Goal: Task Accomplishment & Management: Manage account settings

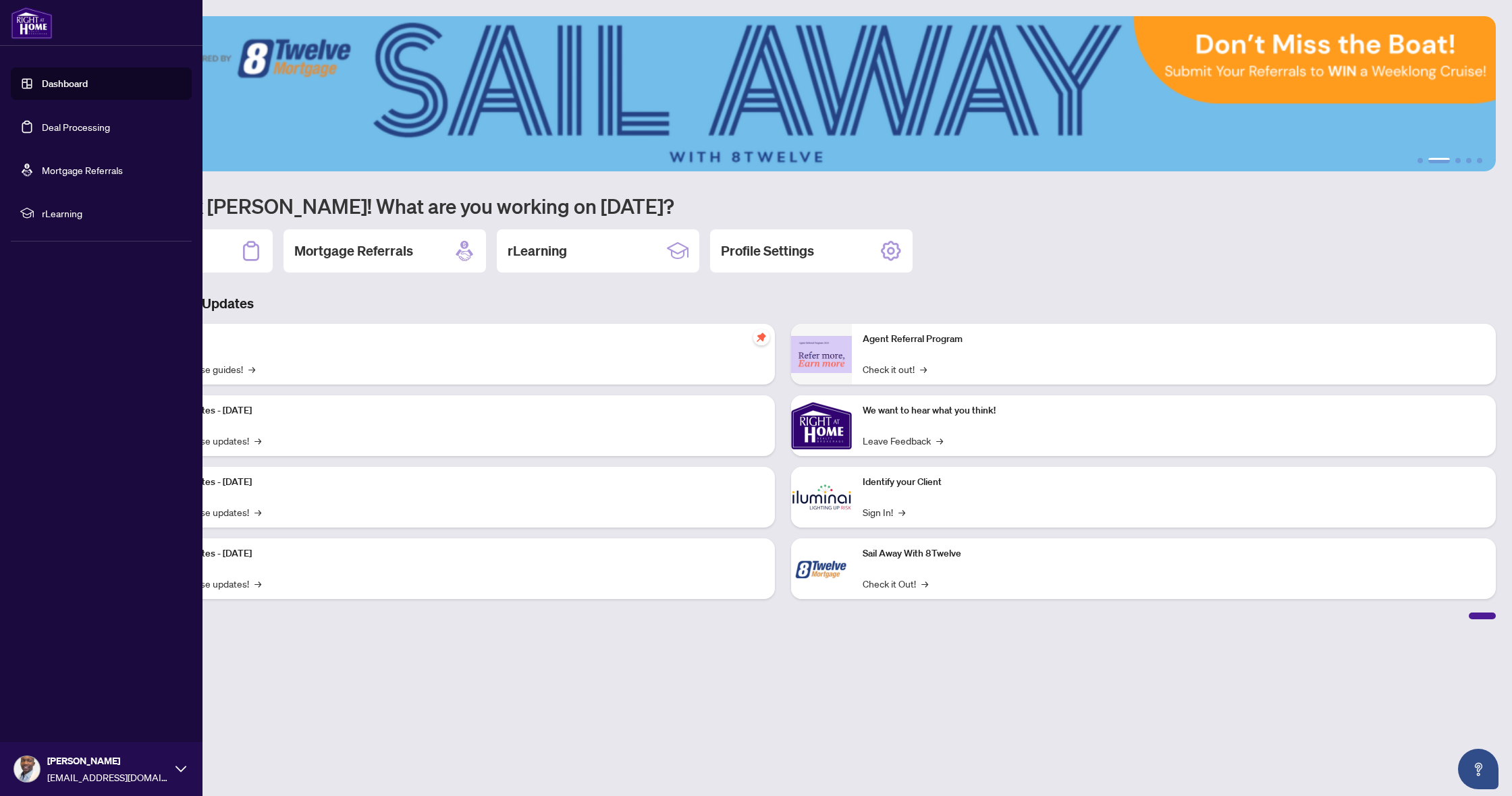
click at [72, 133] on link "Deal Processing" at bounding box center [76, 127] width 68 height 12
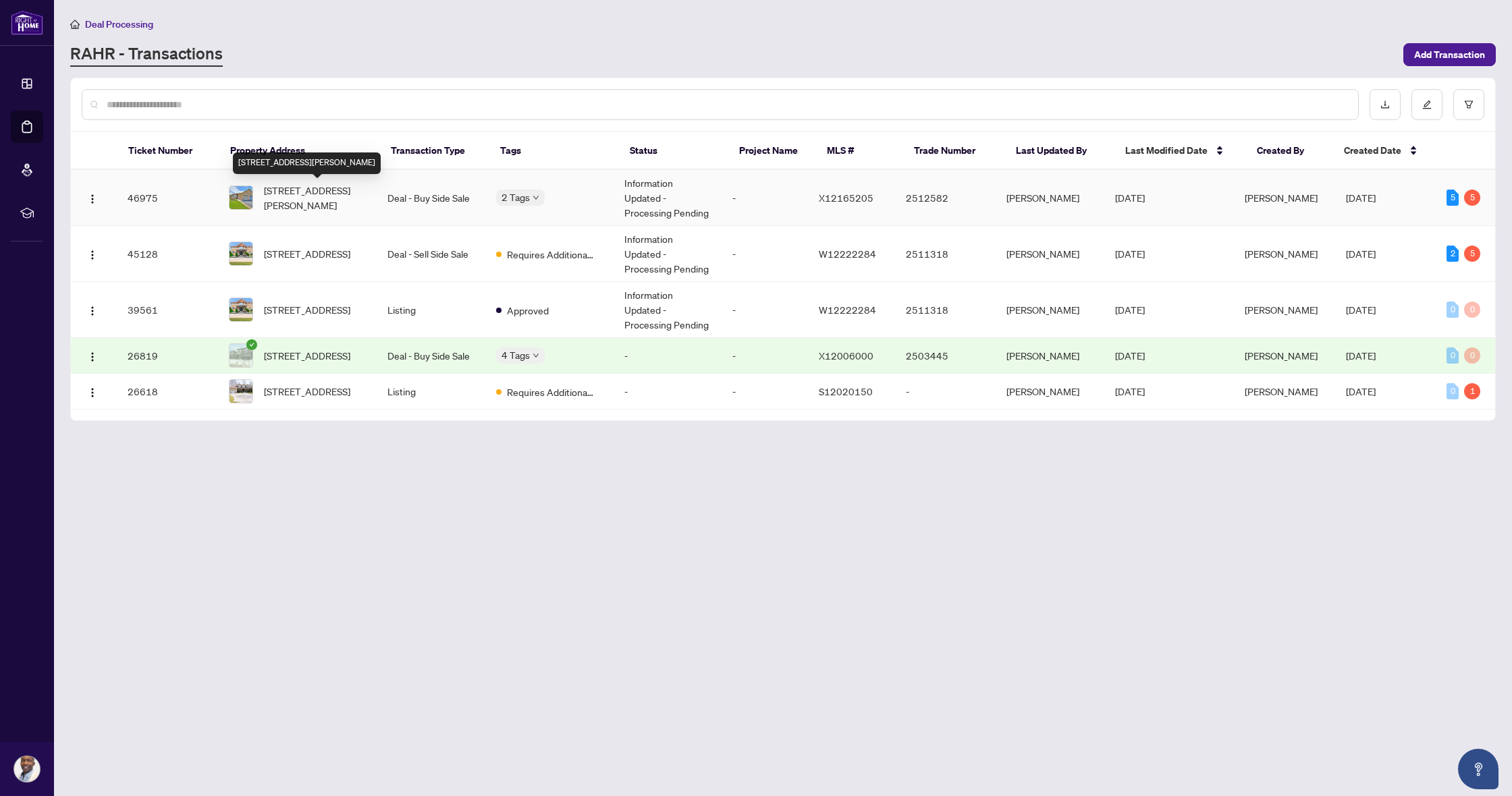
click at [333, 197] on span "[STREET_ADDRESS][PERSON_NAME]" at bounding box center [315, 198] width 102 height 30
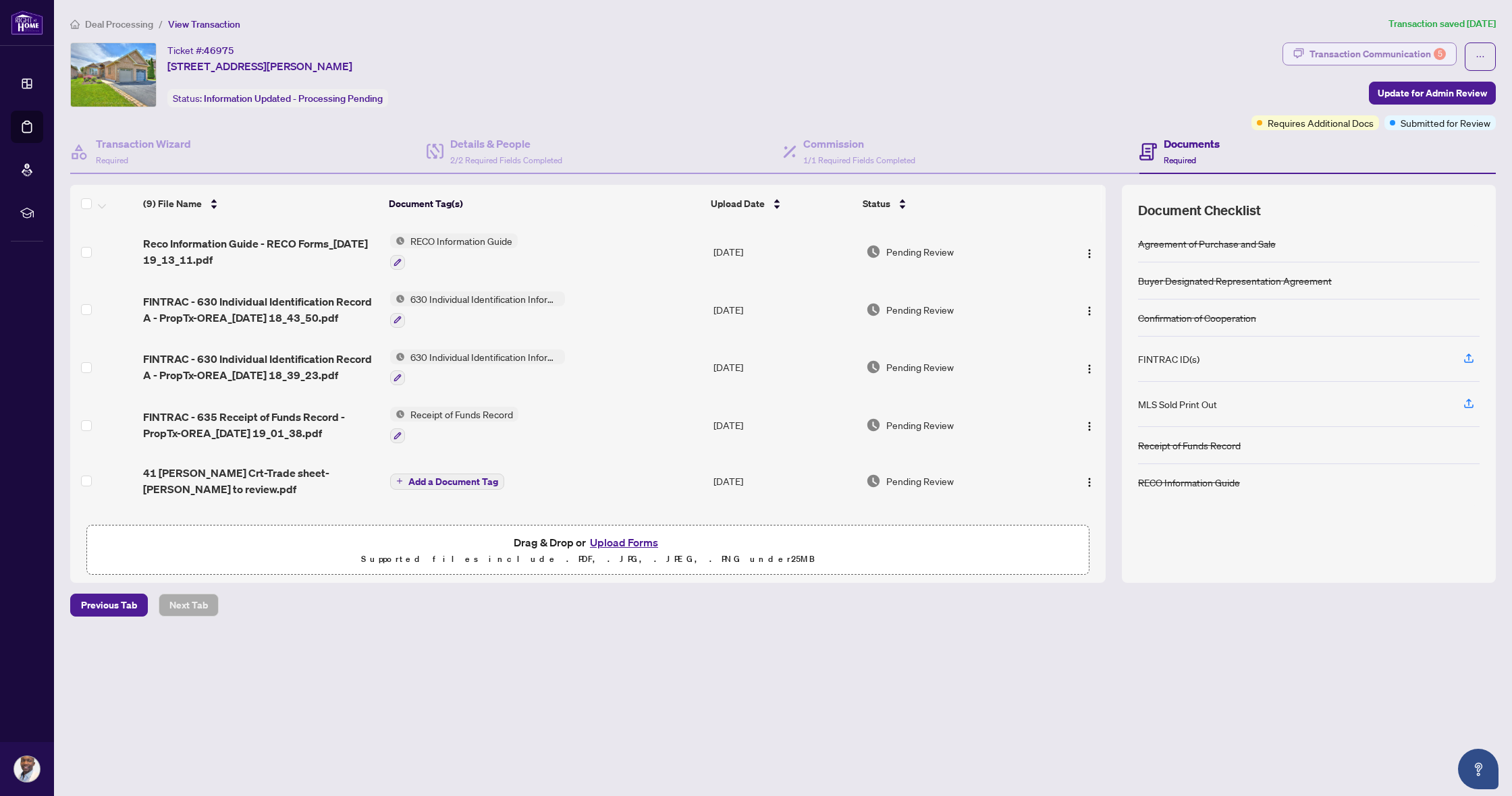
click at [1353, 53] on div "Transaction Communication 5" at bounding box center [1377, 54] width 137 height 22
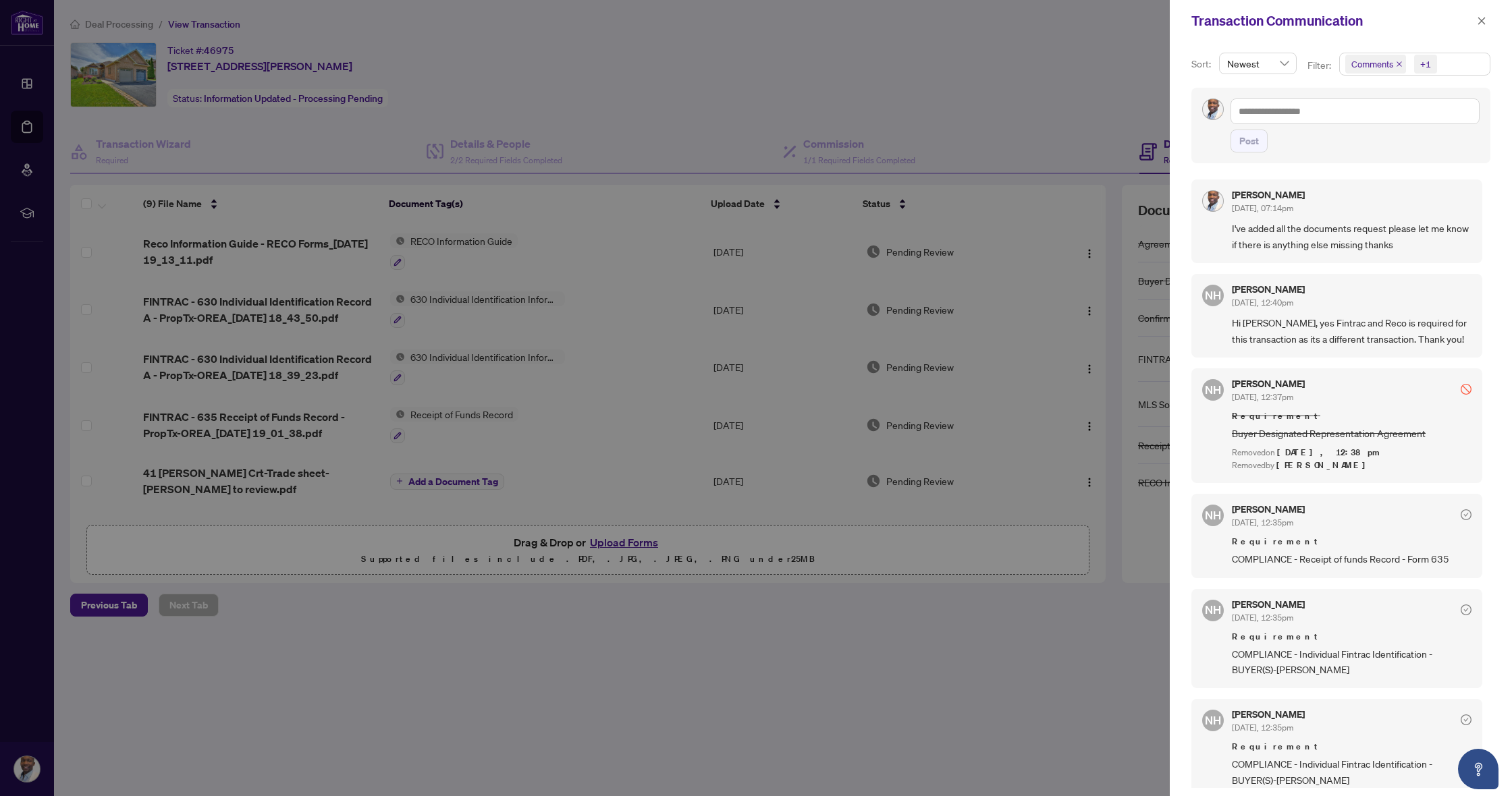
drag, startPoint x: 1477, startPoint y: 26, endPoint x: 1472, endPoint y: 30, distance: 6.4
click at [1477, 26] on icon "close" at bounding box center [1481, 20] width 9 height 9
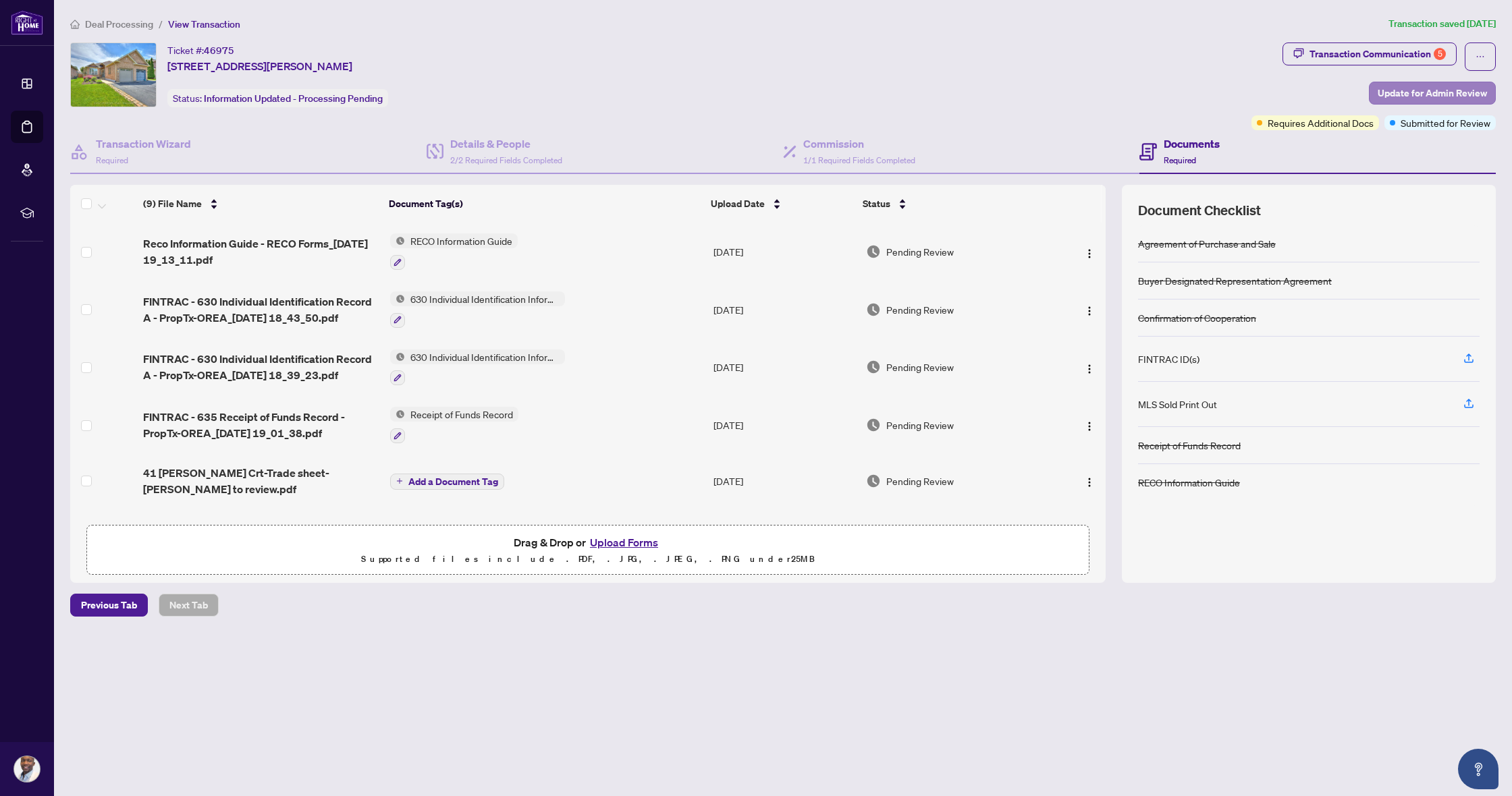
click at [1405, 96] on span "Update for Admin Review" at bounding box center [1433, 94] width 110 height 22
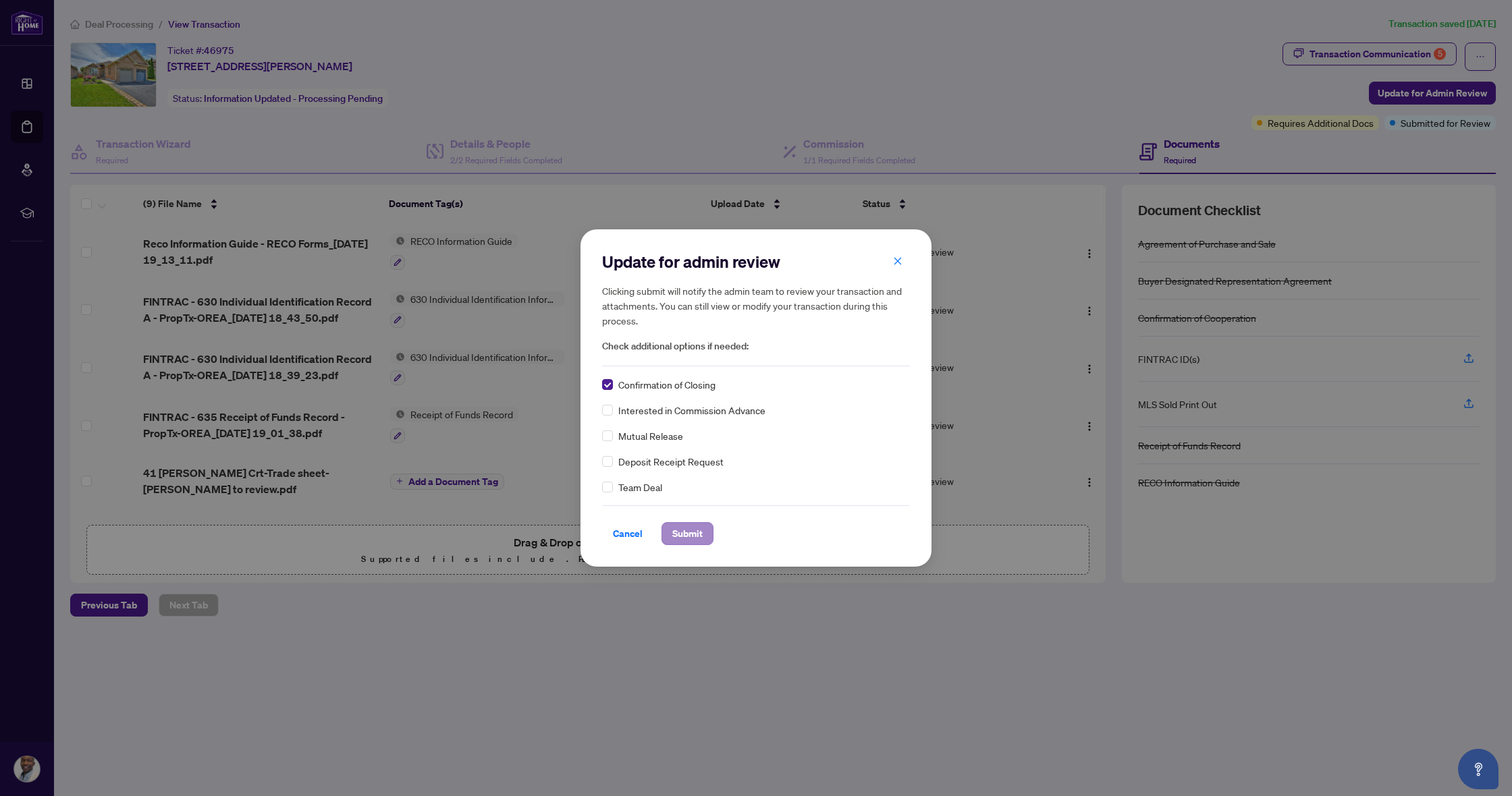
click at [697, 535] on span "Submit" at bounding box center [688, 534] width 30 height 22
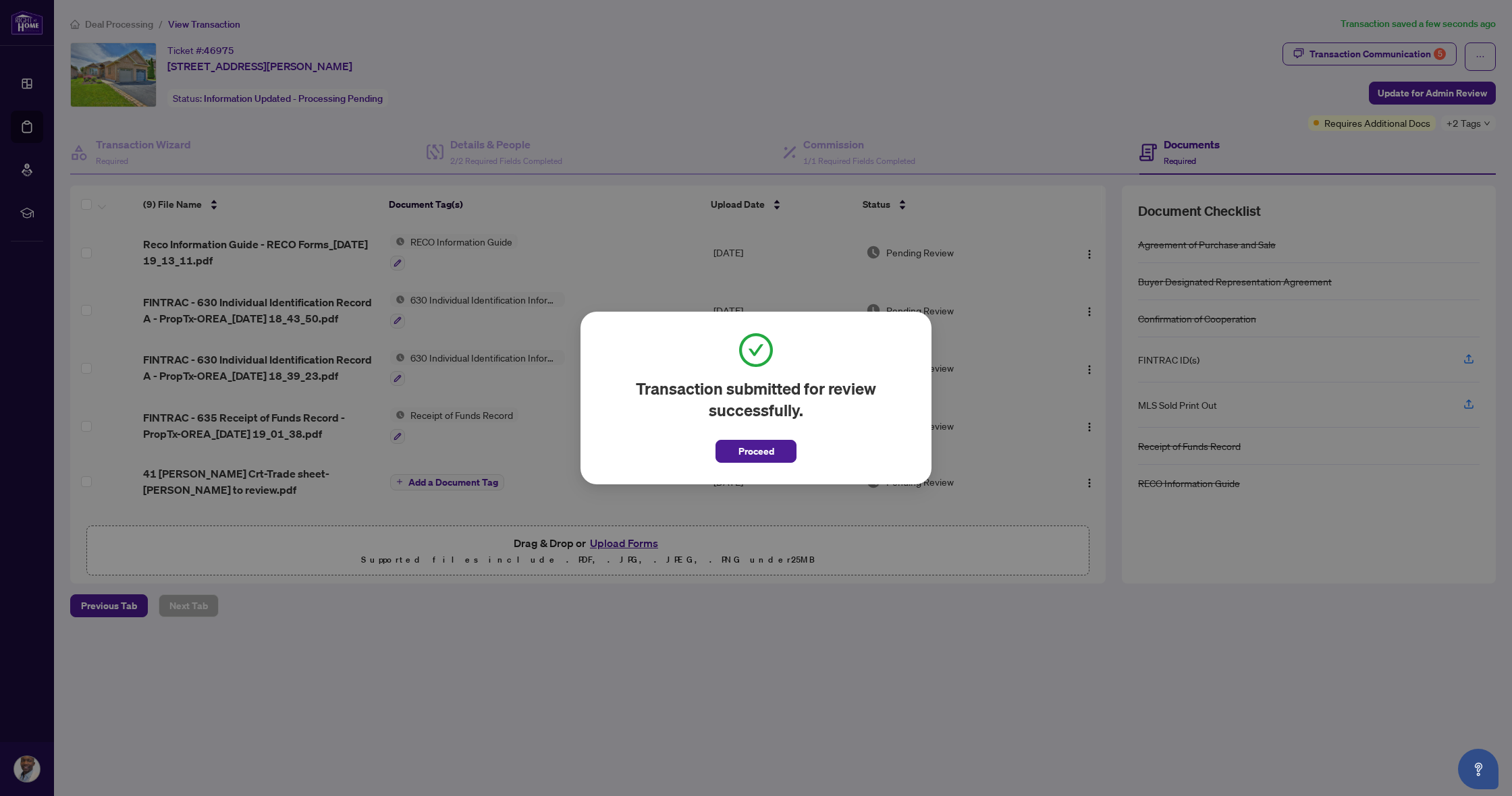
click at [746, 437] on span "Proceed" at bounding box center [756, 447] width 81 height 31
click at [749, 450] on span "Proceed" at bounding box center [756, 452] width 36 height 22
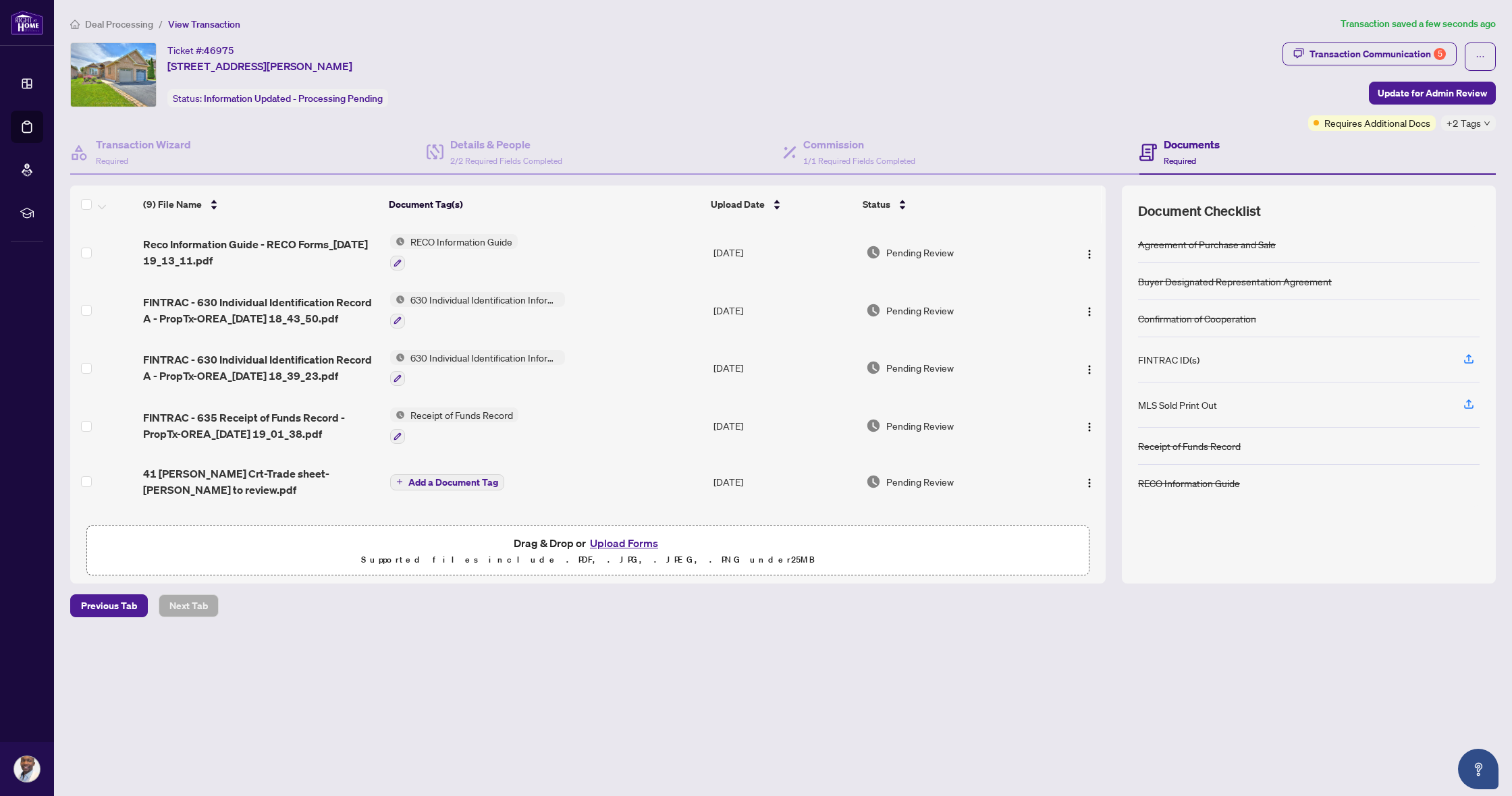
click at [133, 23] on span "Deal Processing" at bounding box center [119, 24] width 68 height 12
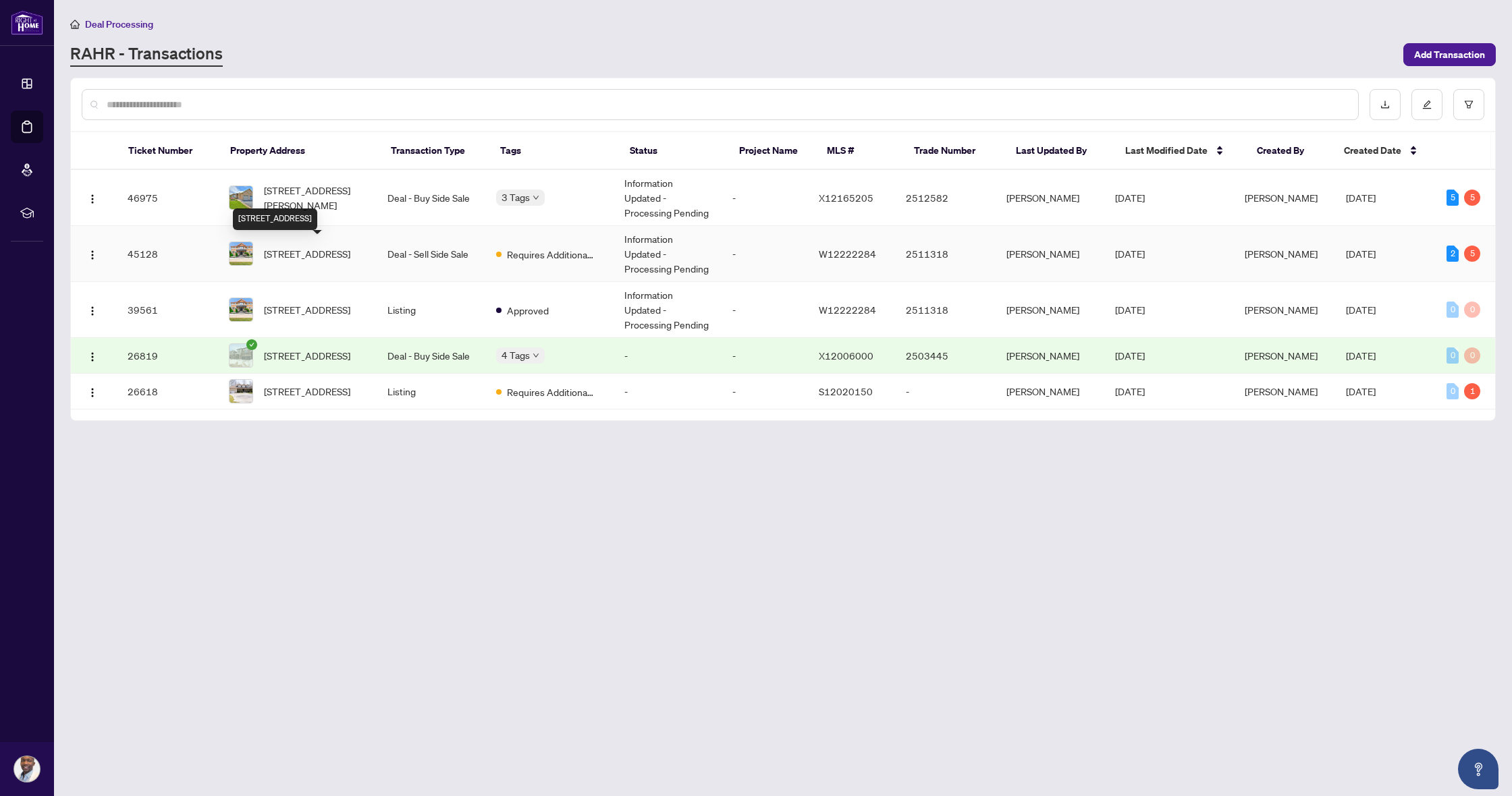
click at [336, 249] on span "[STREET_ADDRESS]" at bounding box center [307, 253] width 87 height 15
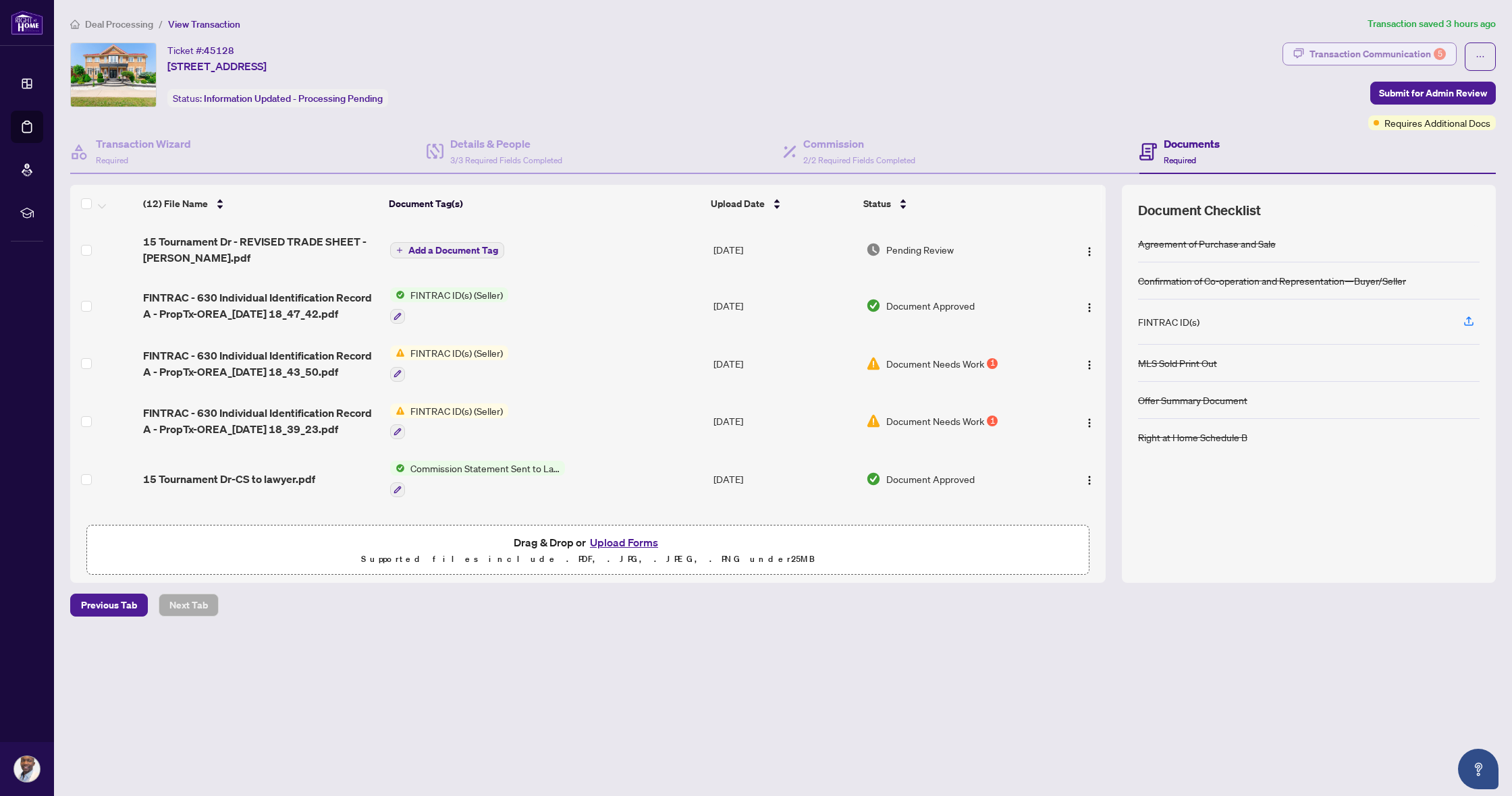
click at [1370, 57] on div "Transaction Communication 5" at bounding box center [1377, 54] width 137 height 22
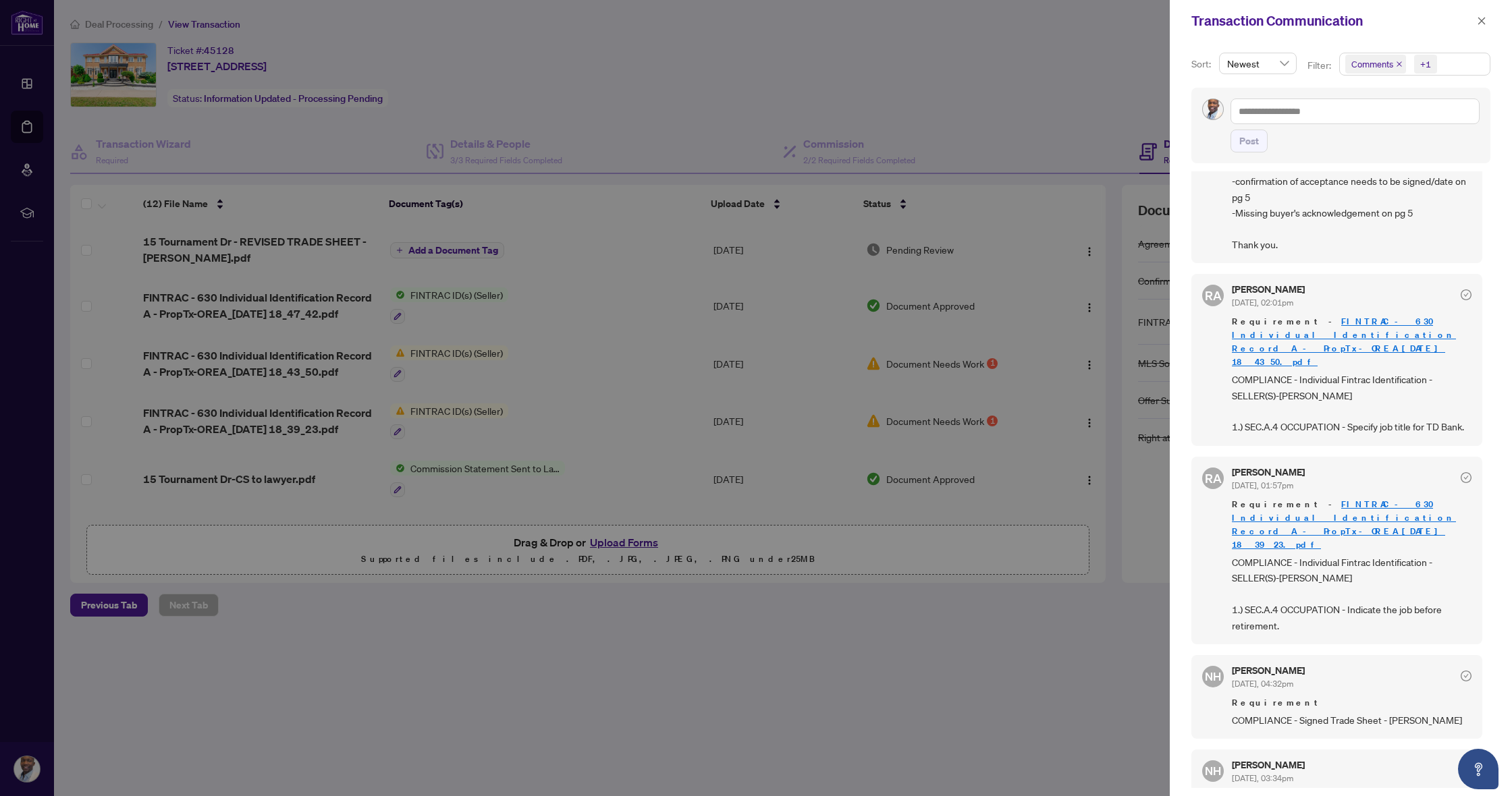
click at [1383, 499] on link "FINTRAC - 630 Individual Identification Record A - PropTx-OREA_[DATE] 18_39_23.…" at bounding box center [1344, 525] width 225 height 52
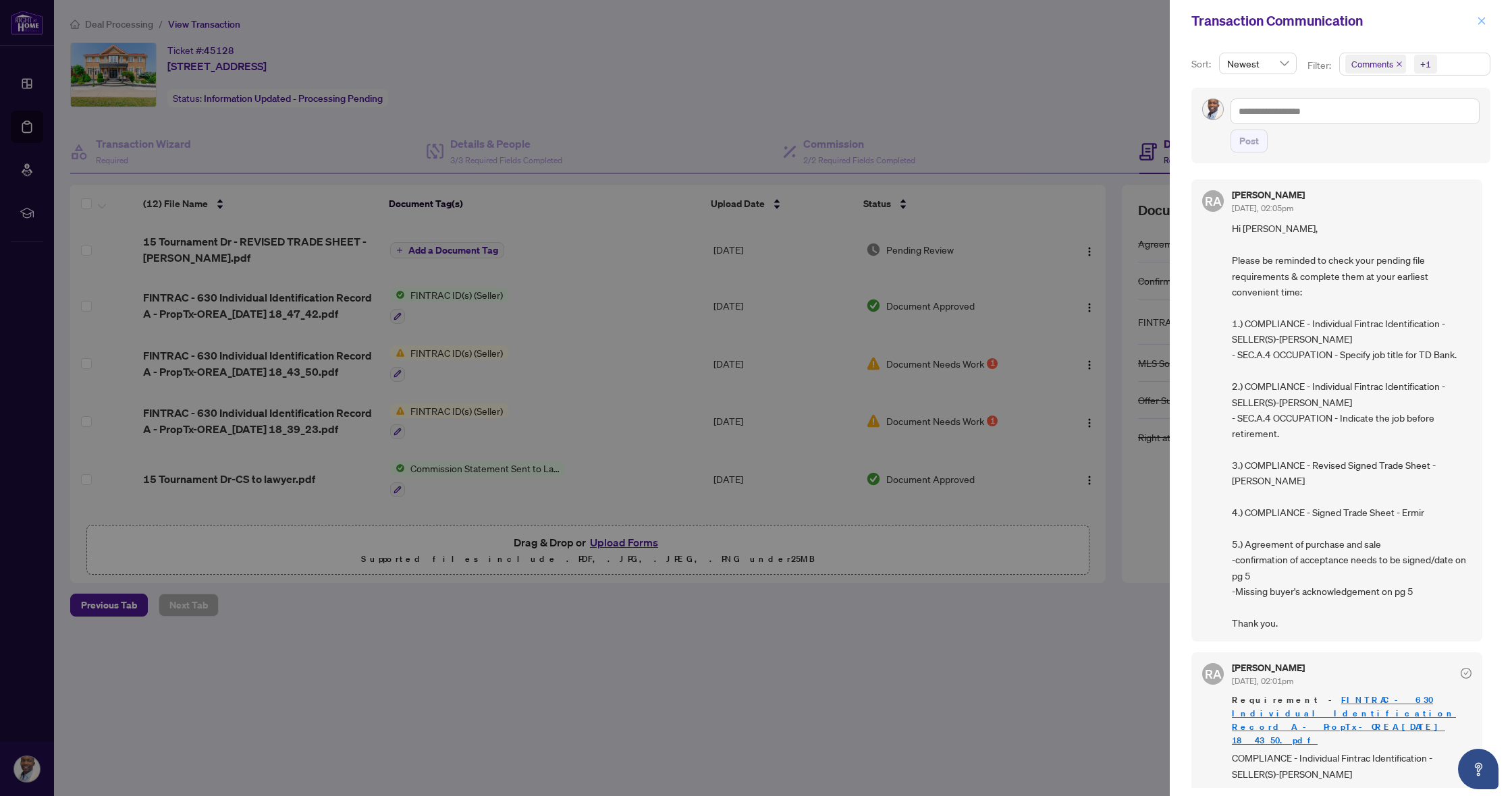
click at [1479, 23] on icon "close" at bounding box center [1481, 20] width 9 height 9
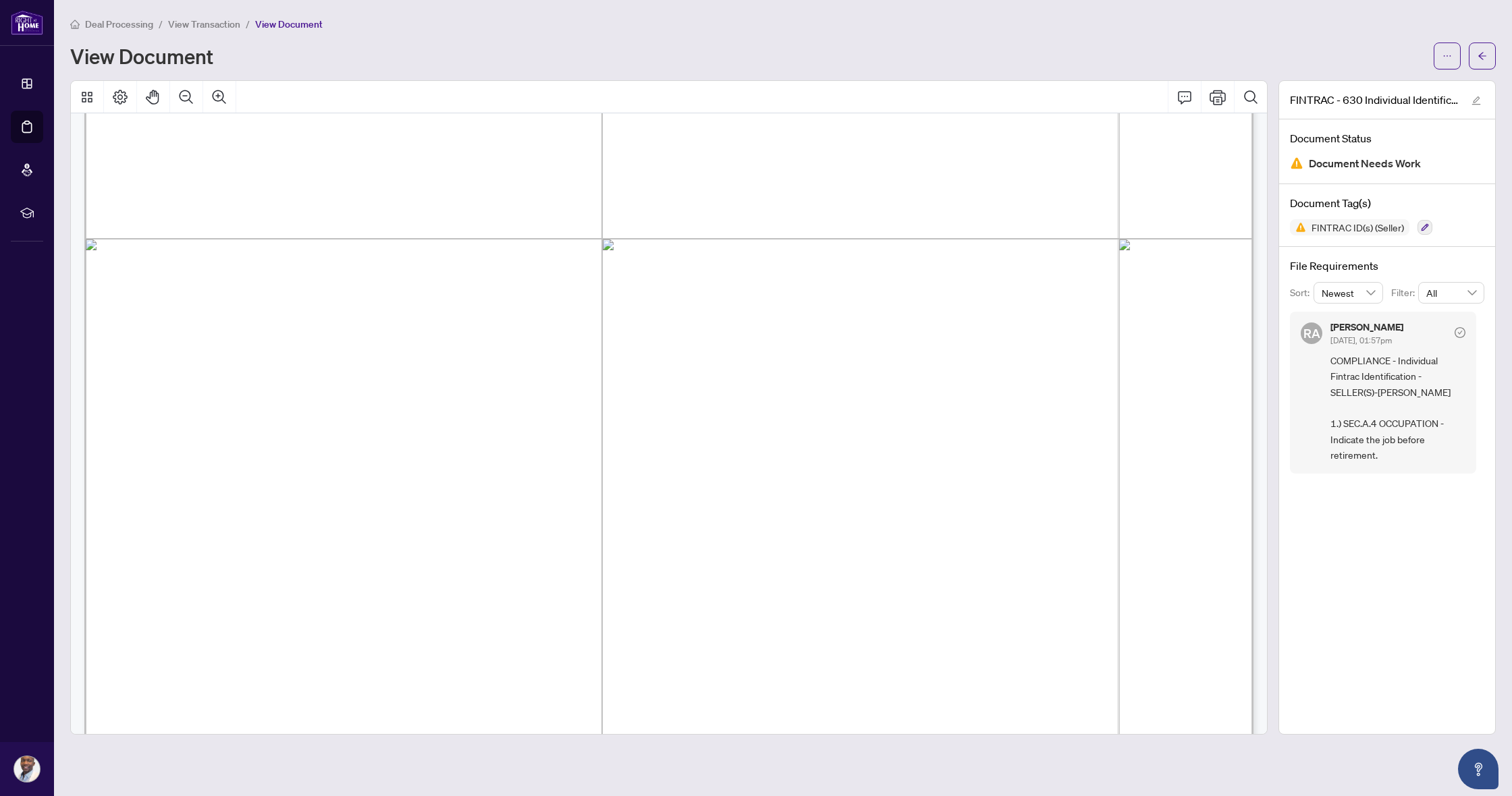
scroll to position [412, 0]
